Goal: Find specific page/section: Find specific page/section

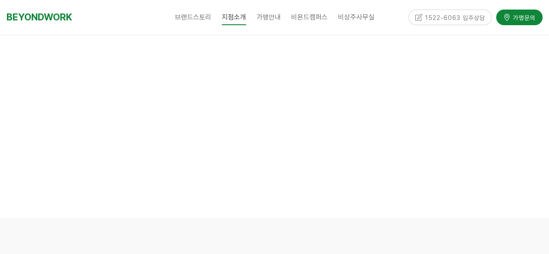
scroll to position [4550, 0]
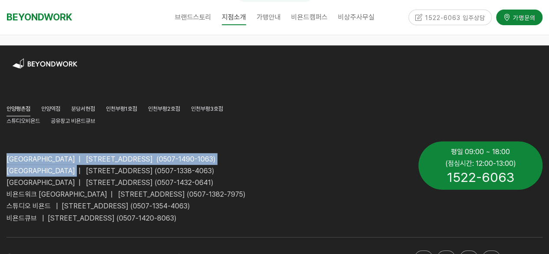
drag, startPoint x: 82, startPoint y: 137, endPoint x: 296, endPoint y: 134, distance: 214.2
click at [296, 142] on div "[GEOGRAPHIC_DATA] | [STREET_ADDRESS] (0507-1490-1063) [GEOGRAPHIC_DATA] | [STRE…" at bounding box center [206, 183] width 399 height 83
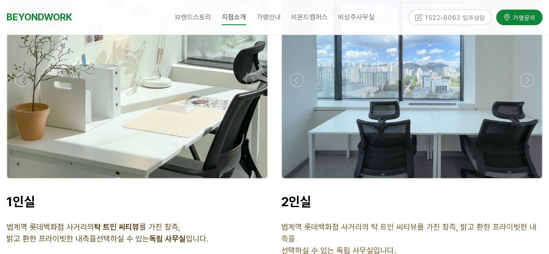
scroll to position [4550, 0]
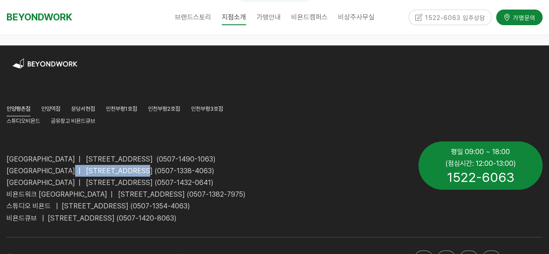
drag, startPoint x: 81, startPoint y: 142, endPoint x: 176, endPoint y: 139, distance: 95.6
click at [176, 167] on span "[GEOGRAPHIC_DATA] | [STREET_ADDRESS] (0507-1338-4063)" at bounding box center [111, 171] width 208 height 8
